Goal: Task Accomplishment & Management: Use online tool/utility

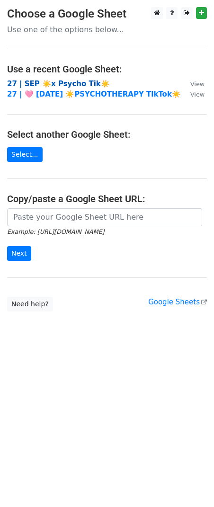
click at [54, 83] on strong "27 | SEP ☀️x Psycho Tik☀️" at bounding box center [58, 84] width 103 height 9
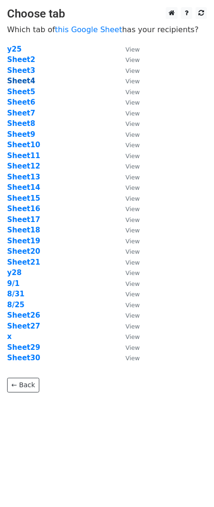
click at [23, 83] on strong "Sheet4" at bounding box center [21, 81] width 28 height 9
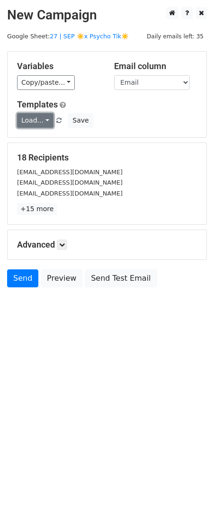
click at [38, 117] on link "Load..." at bounding box center [35, 120] width 36 height 15
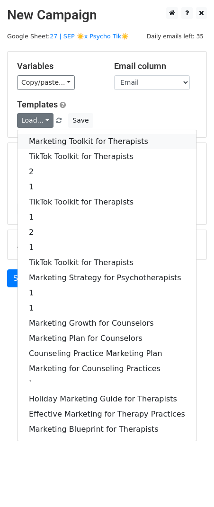
click at [69, 140] on link "Marketing Toolkit for Therapists" at bounding box center [107, 141] width 179 height 15
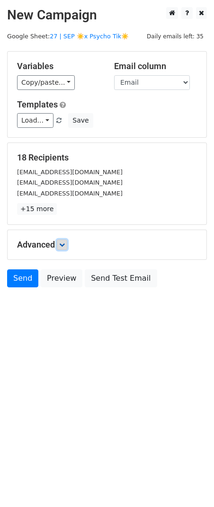
click at [67, 245] on link at bounding box center [62, 245] width 10 height 10
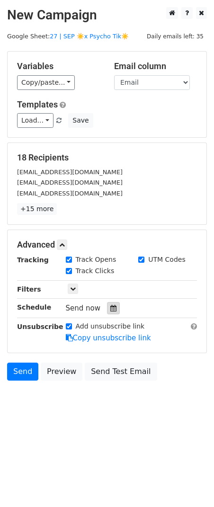
click at [114, 312] on div at bounding box center [113, 308] width 13 height 12
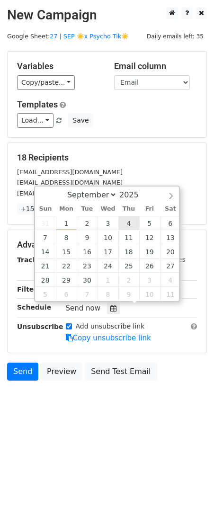
type input "2025-09-04 12:00"
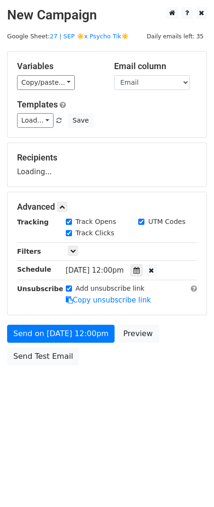
drag, startPoint x: 82, startPoint y: 323, endPoint x: 80, endPoint y: 338, distance: 15.9
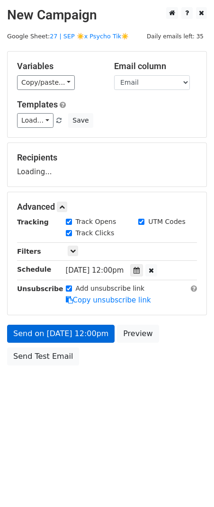
click at [82, 324] on form "Variables Copy/paste... {{Email}} Email column Email Templates Load... Marketin…" at bounding box center [107, 210] width 200 height 319
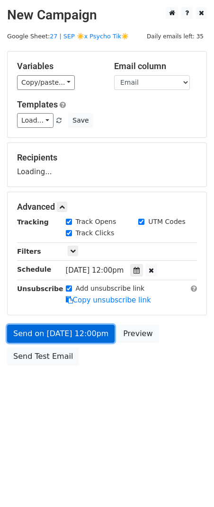
click at [80, 338] on link "Send on Sep 4 at 12:00pm" at bounding box center [61, 334] width 108 height 18
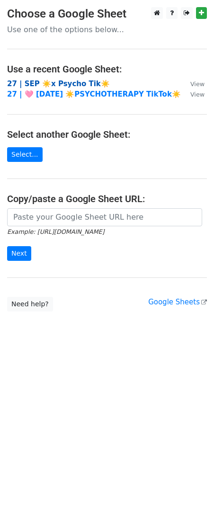
click at [72, 87] on strong "27 | SEP ☀️x Psycho Tik☀️" at bounding box center [58, 84] width 103 height 9
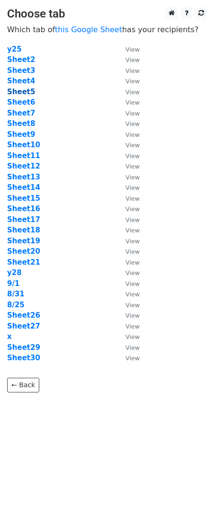
click at [27, 91] on strong "Sheet5" at bounding box center [21, 92] width 28 height 9
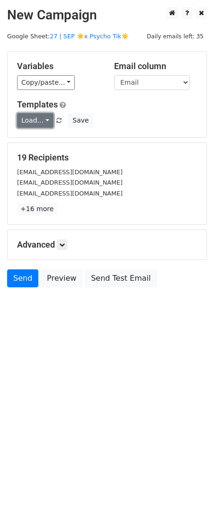
click at [27, 118] on link "Load..." at bounding box center [35, 120] width 36 height 15
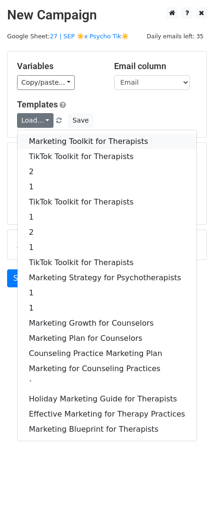
click at [56, 144] on link "Marketing Toolkit for Therapists" at bounding box center [107, 141] width 179 height 15
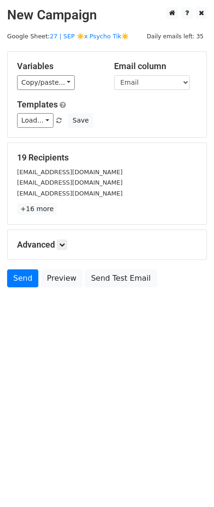
click at [69, 247] on h5 "Advanced" at bounding box center [107, 245] width 180 height 10
click at [64, 245] on icon at bounding box center [62, 245] width 6 height 6
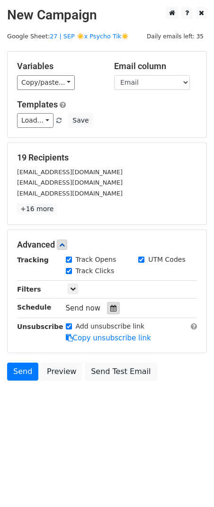
click at [110, 309] on icon at bounding box center [113, 308] width 6 height 7
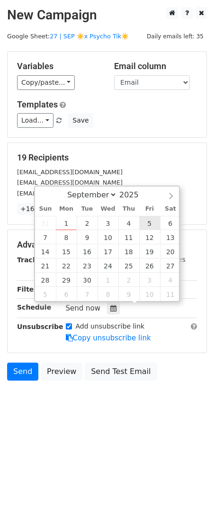
type input "2025-09-05 12:00"
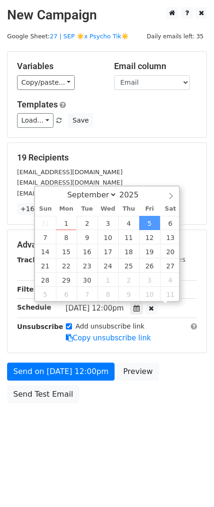
scroll to position [0, 0]
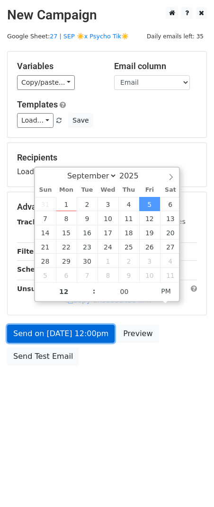
click at [84, 332] on link "Send on Sep 5 at 12:00pm" at bounding box center [61, 334] width 108 height 18
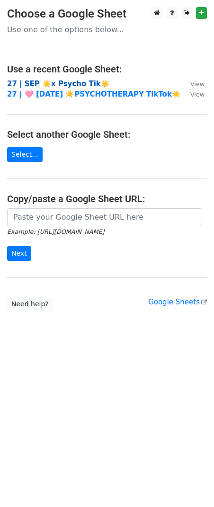
click at [80, 85] on strong "27 | SEP ☀️x Psycho Tik☀️" at bounding box center [58, 84] width 103 height 9
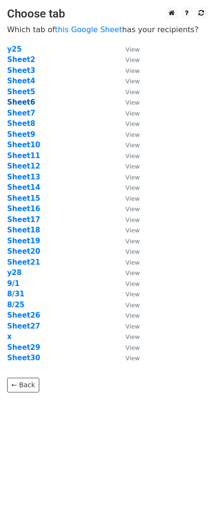
click at [26, 99] on strong "Sheet6" at bounding box center [21, 102] width 28 height 9
click at [26, 102] on strong "Sheet6" at bounding box center [21, 102] width 28 height 9
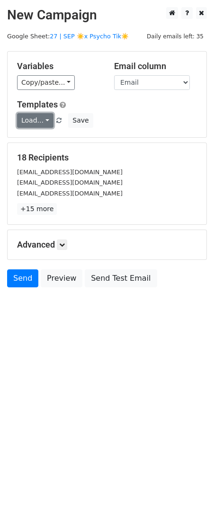
click at [39, 119] on link "Load..." at bounding box center [35, 120] width 36 height 15
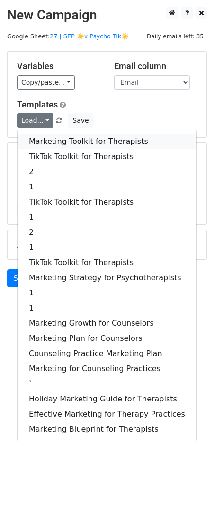
click at [63, 141] on link "Marketing Toolkit for Therapists" at bounding box center [107, 141] width 179 height 15
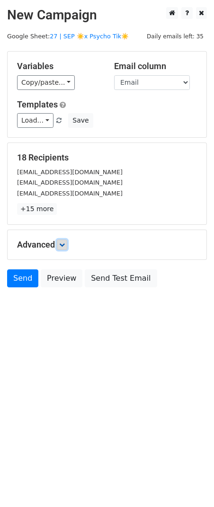
click at [63, 241] on link at bounding box center [62, 245] width 10 height 10
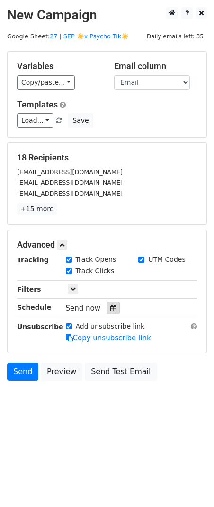
click at [113, 311] on div at bounding box center [113, 308] width 13 height 12
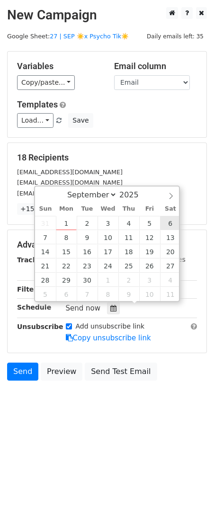
type input "2025-09-06 12:00"
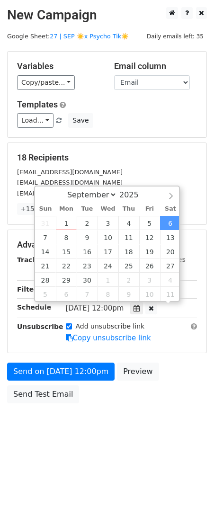
scroll to position [0, 0]
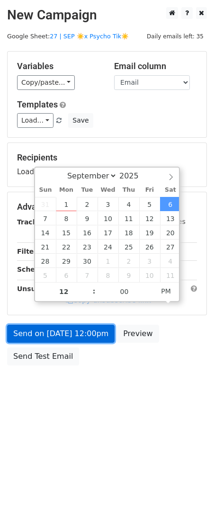
click at [84, 336] on link "Send on Sep 6 at 12:00pm" at bounding box center [61, 334] width 108 height 18
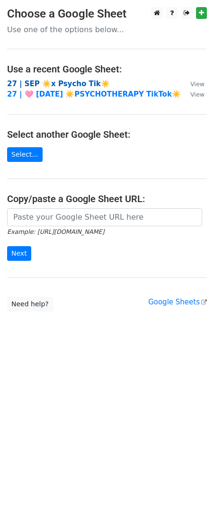
click at [78, 82] on strong "27 | SEP ☀️x Psycho Tik☀️" at bounding box center [58, 84] width 103 height 9
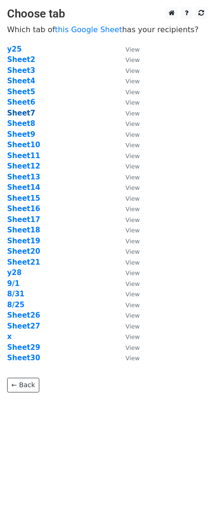
click at [20, 110] on strong "Sheet7" at bounding box center [21, 113] width 28 height 9
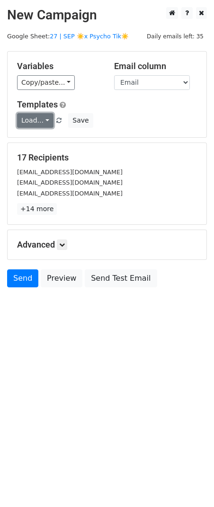
click at [43, 123] on link "Load..." at bounding box center [35, 120] width 36 height 15
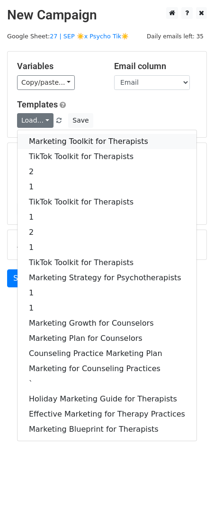
click at [53, 137] on link "Marketing Toolkit for Therapists" at bounding box center [107, 141] width 179 height 15
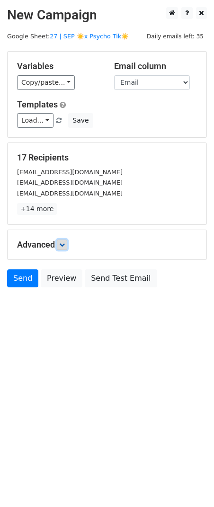
click at [63, 246] on icon at bounding box center [62, 245] width 6 height 6
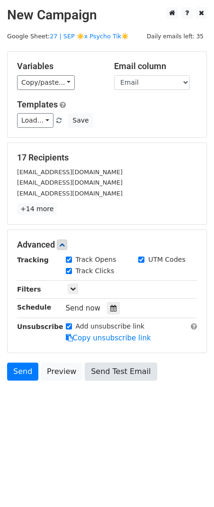
click at [110, 311] on icon at bounding box center [113, 308] width 6 height 7
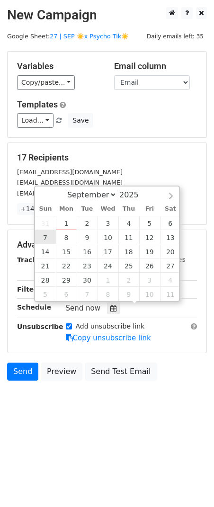
type input "2025-09-07 12:00"
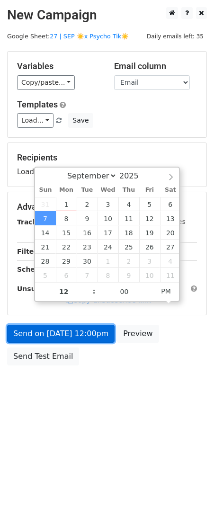
click at [55, 333] on link "Send on Sep 7 at 12:00pm" at bounding box center [61, 334] width 108 height 18
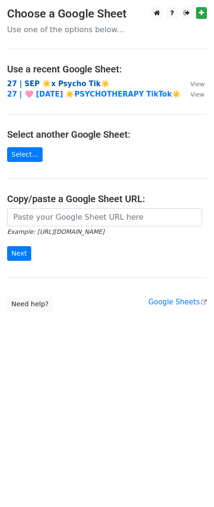
click at [70, 83] on strong "27 | SEP ☀️x Psycho Tik☀️" at bounding box center [58, 84] width 103 height 9
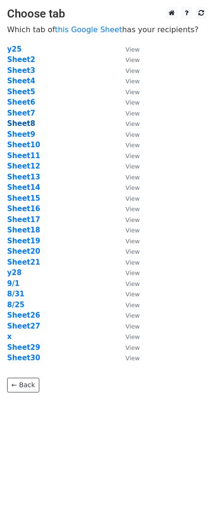
click at [27, 122] on strong "Sheet8" at bounding box center [21, 123] width 28 height 9
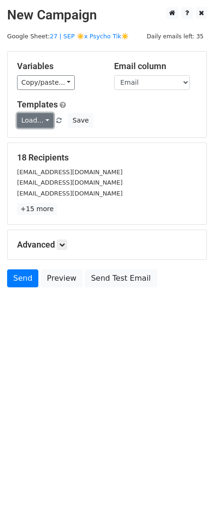
click at [40, 121] on link "Load..." at bounding box center [35, 120] width 36 height 15
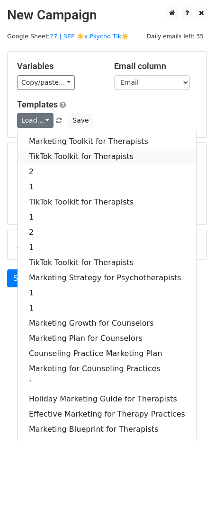
click at [63, 151] on link "TikTok Toolkit for Therapists" at bounding box center [107, 156] width 179 height 15
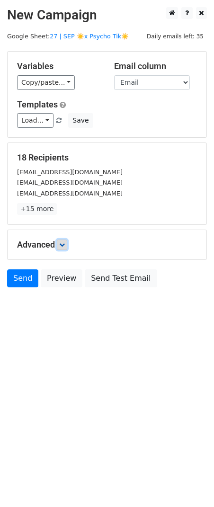
click at [67, 248] on link at bounding box center [62, 245] width 10 height 10
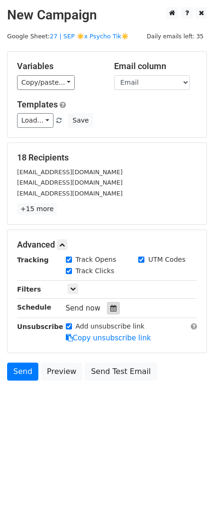
click at [110, 311] on icon at bounding box center [113, 308] width 6 height 7
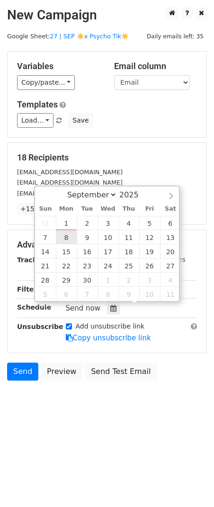
type input "2025-09-08 12:00"
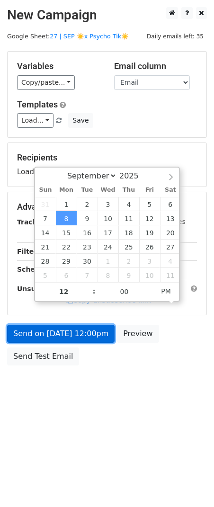
click at [69, 325] on link "Send on Sep 8 at 12:00pm" at bounding box center [61, 334] width 108 height 18
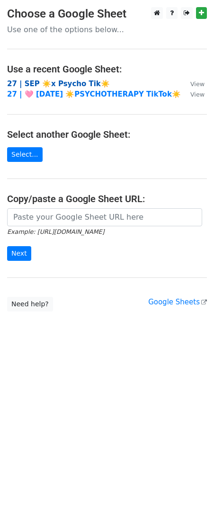
click at [63, 81] on strong "27 | SEP ☀️x Psycho Tik☀️" at bounding box center [58, 84] width 103 height 9
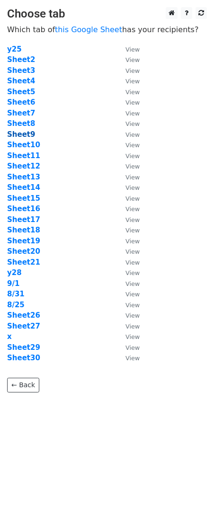
click at [20, 133] on strong "Sheet9" at bounding box center [21, 134] width 28 height 9
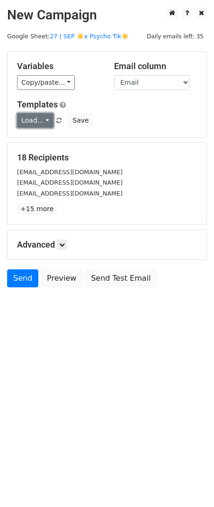
click at [38, 124] on link "Load..." at bounding box center [35, 120] width 36 height 15
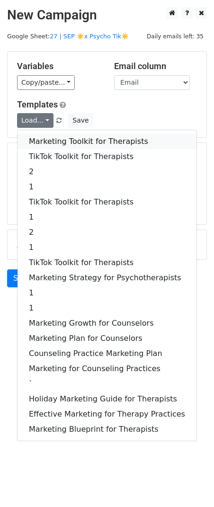
click at [90, 141] on link "Marketing Toolkit for Therapists" at bounding box center [107, 141] width 179 height 15
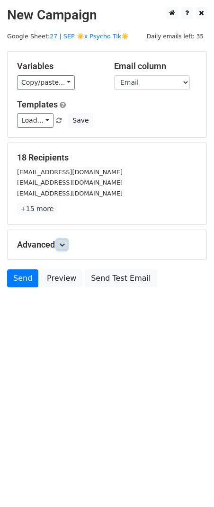
click at [65, 246] on icon at bounding box center [62, 245] width 6 height 6
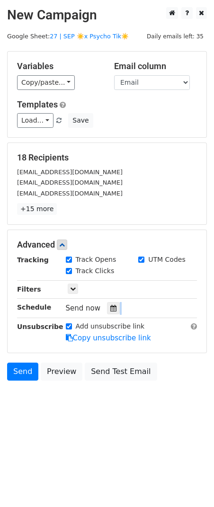
click at [116, 314] on div "Tracking Track Opens UTM Codes Track Clicks Filters Only include spreadsheet ro…" at bounding box center [107, 299] width 180 height 89
click at [111, 310] on icon at bounding box center [113, 308] width 6 height 7
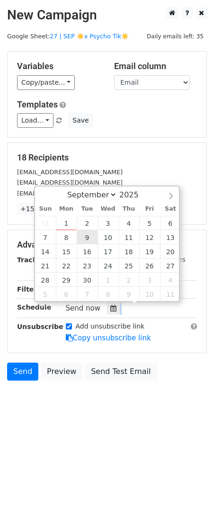
type input "2025-09-09 12:00"
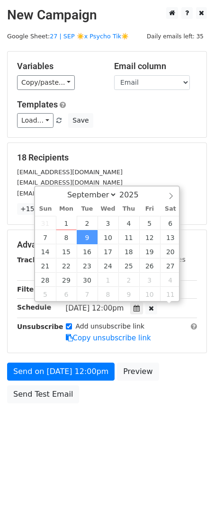
scroll to position [0, 0]
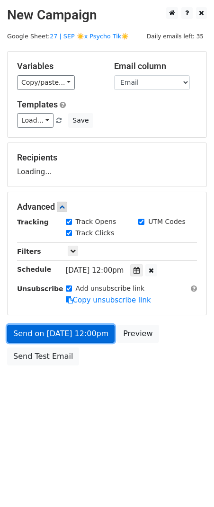
click at [74, 336] on link "Send on Sep 9 at 12:00pm" at bounding box center [61, 334] width 108 height 18
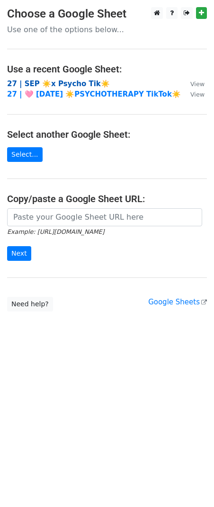
click at [78, 81] on strong "27 | SEP ☀️x Psycho Tik☀️" at bounding box center [58, 84] width 103 height 9
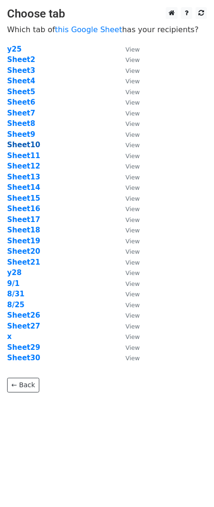
click at [24, 142] on strong "Sheet10" at bounding box center [23, 145] width 33 height 9
